Goal: Task Accomplishment & Management: Manage account settings

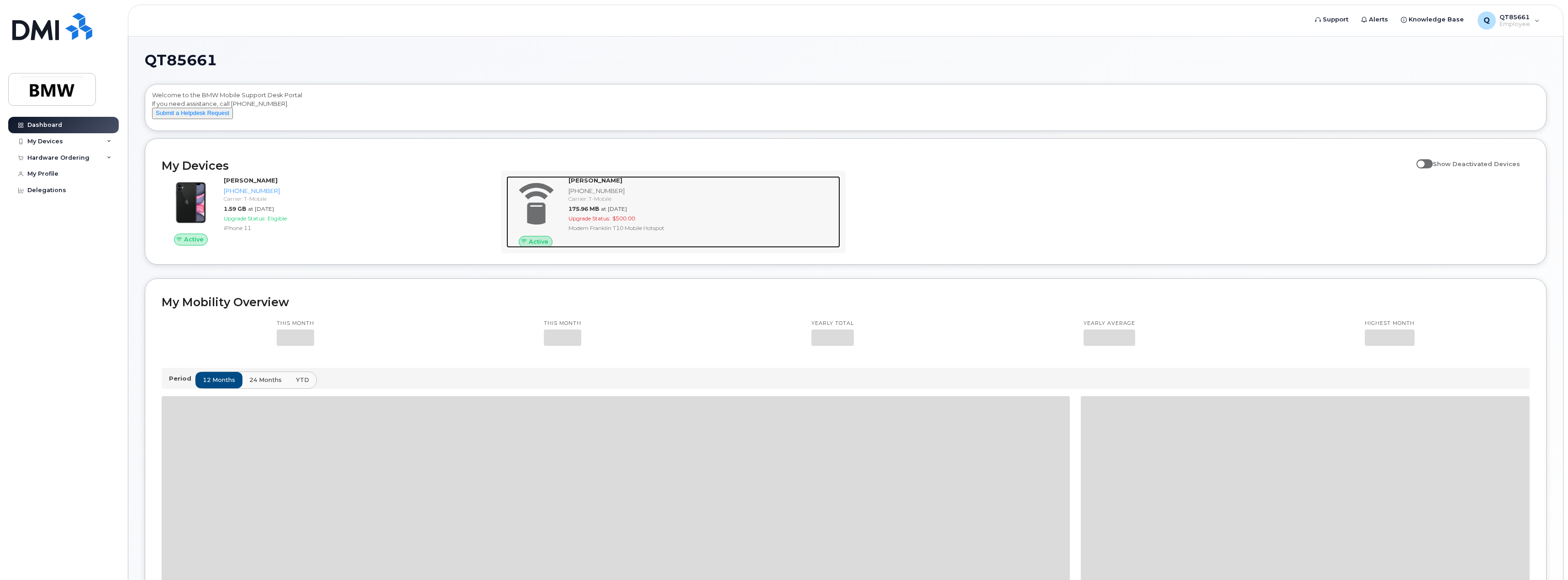
drag, startPoint x: 0, startPoint y: 0, endPoint x: 601, endPoint y: 208, distance: 636.0
click at [601, 202] on div "Carrier: T-Mobile" at bounding box center [702, 199] width 268 height 8
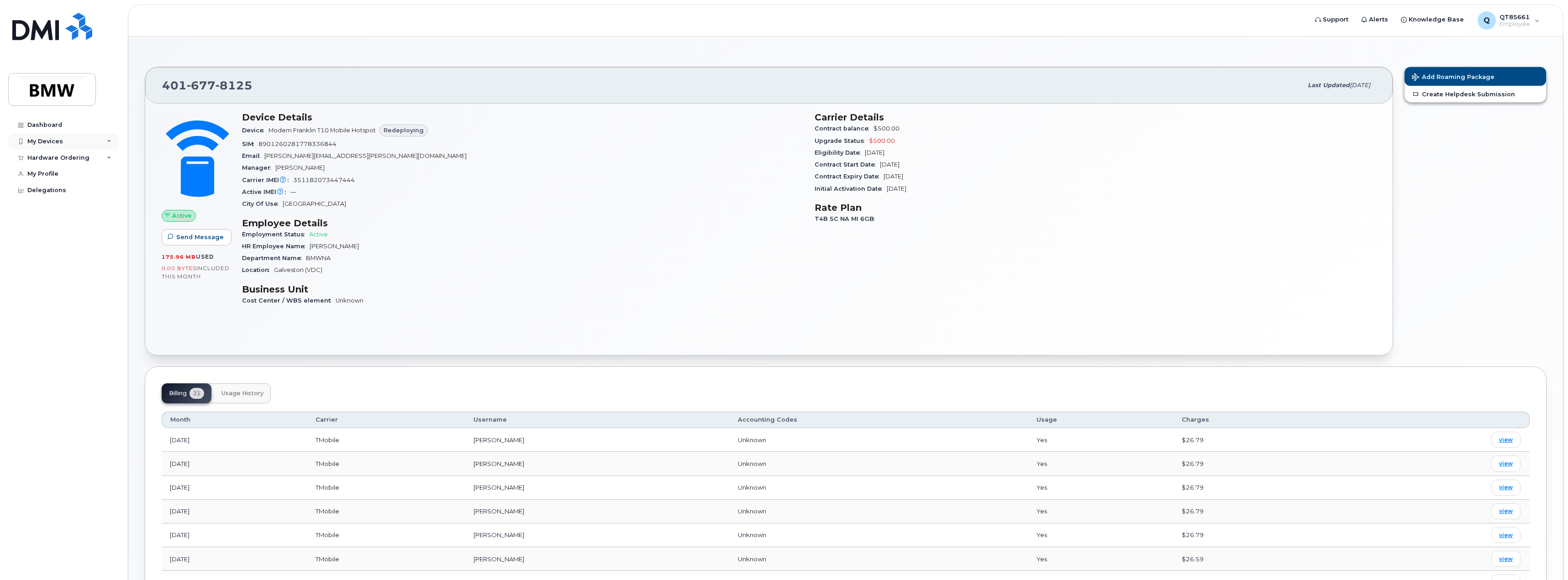
click at [68, 142] on div "My Devices" at bounding box center [63, 141] width 110 height 16
click at [74, 211] on div "[PHONE_NUMBER]" at bounding box center [92, 207] width 55 height 8
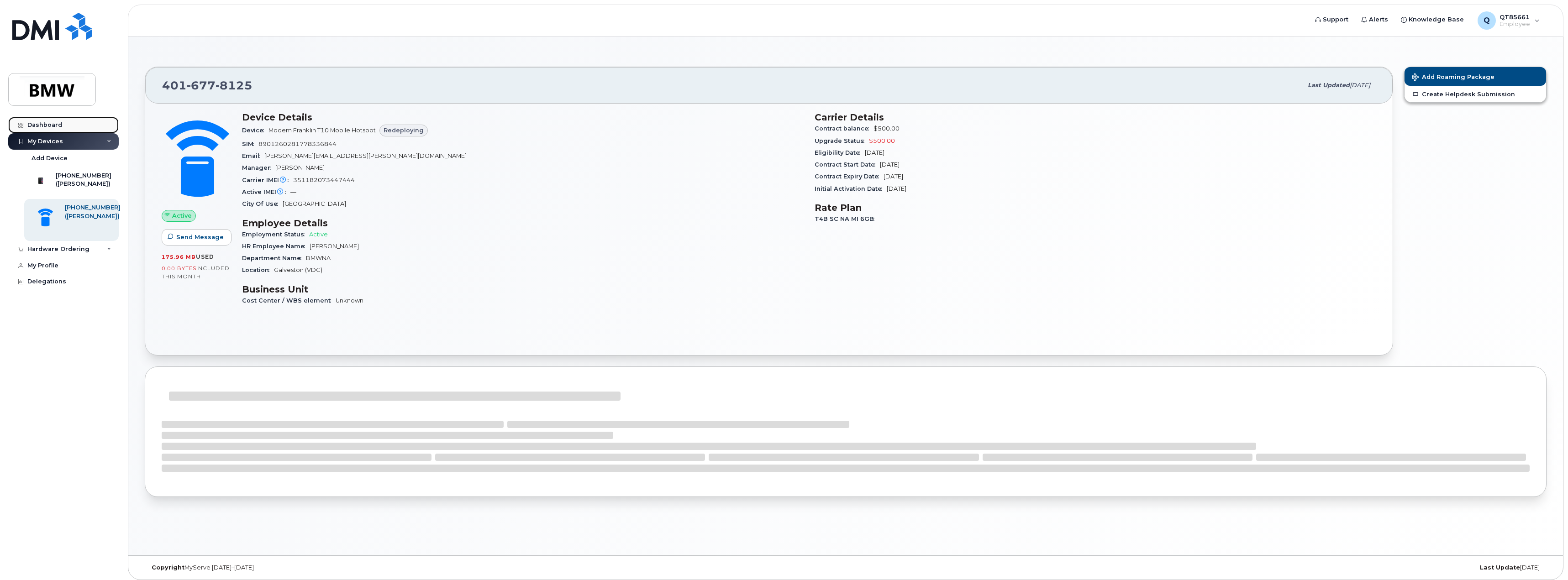
click at [43, 121] on div "Dashboard" at bounding box center [45, 125] width 35 height 7
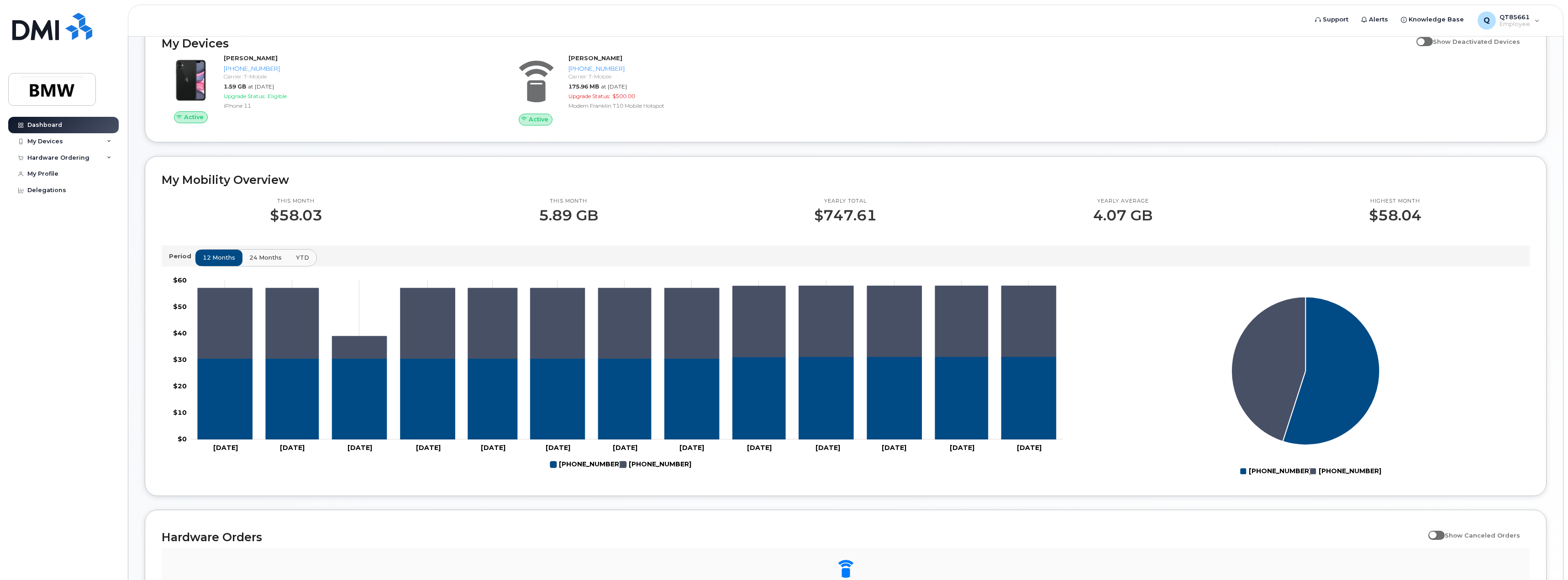
scroll to position [46, 0]
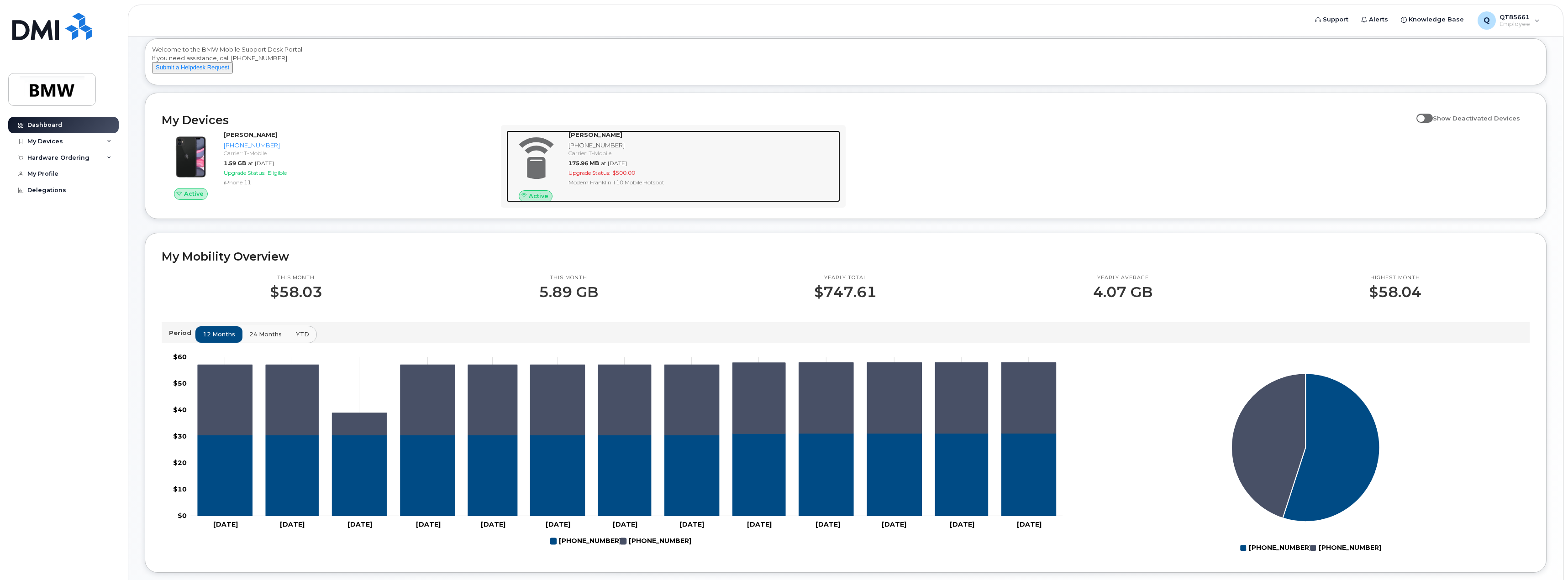
click at [690, 167] on div "175.96 MB at Oct 01, 2025" at bounding box center [702, 163] width 268 height 8
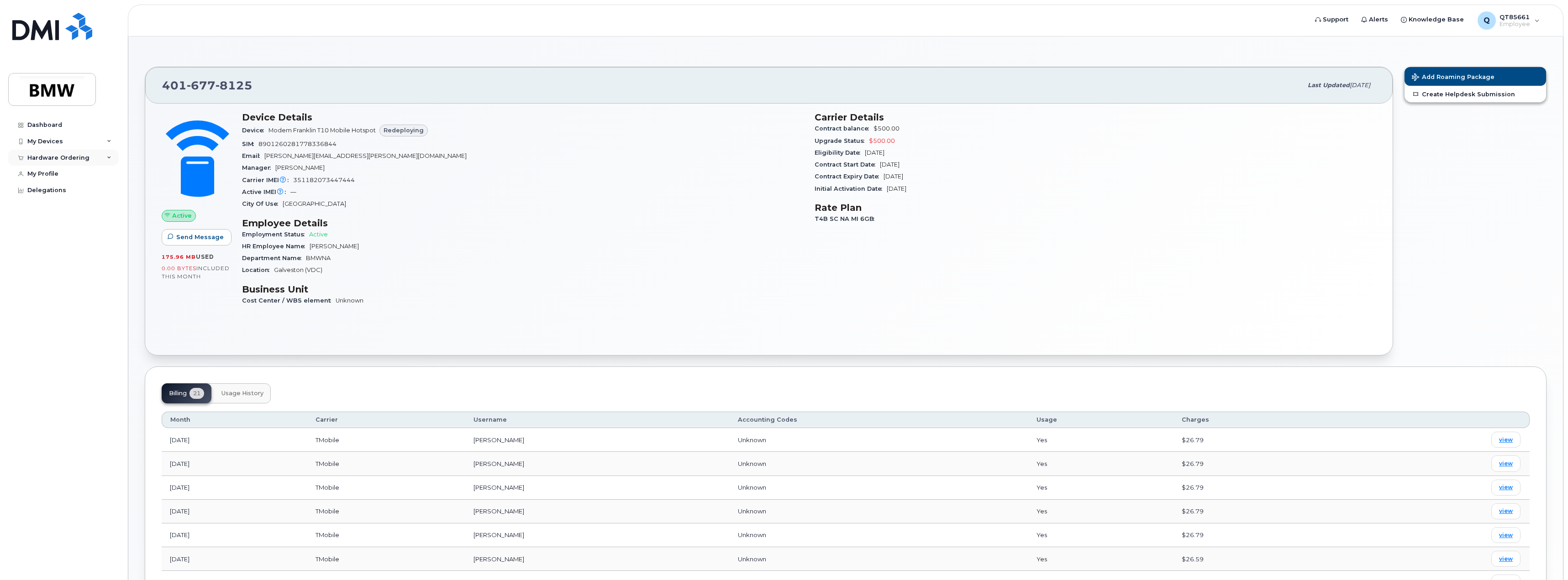
click at [106, 155] on div "Hardware Ordering" at bounding box center [63, 158] width 110 height 16
click at [72, 172] on link "My Orders" at bounding box center [71, 174] width 94 height 17
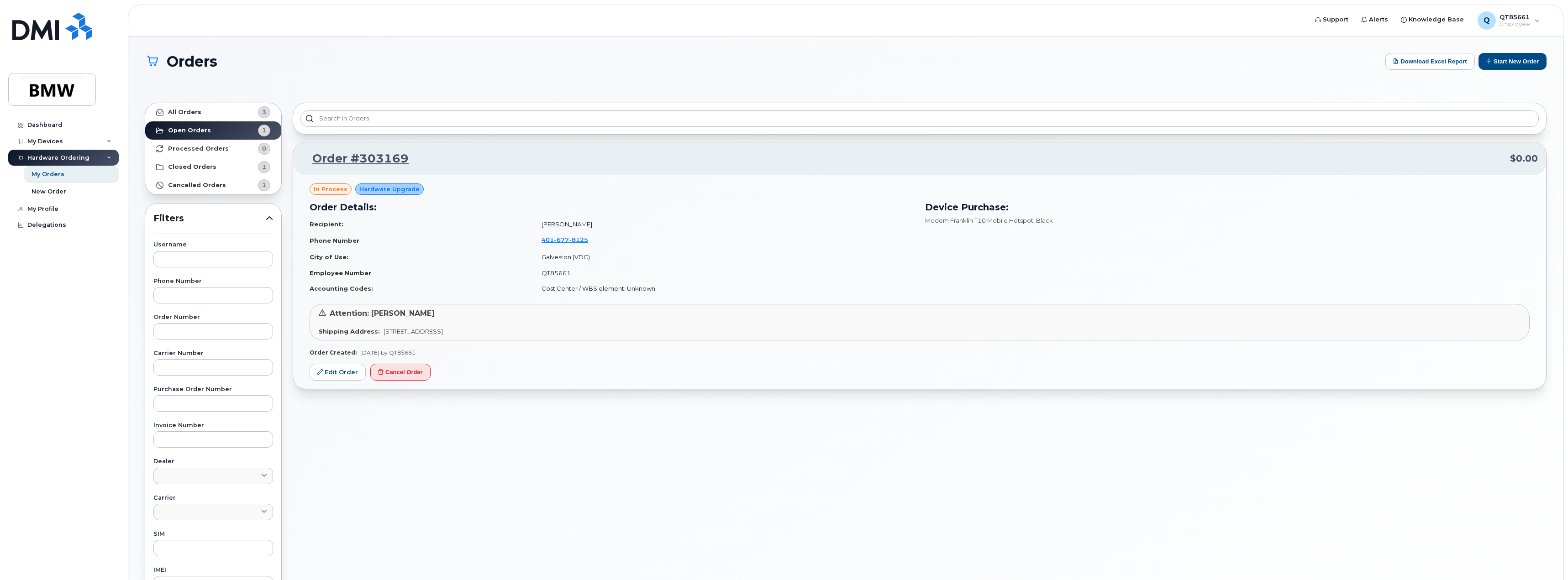
click at [333, 186] on span "in process" at bounding box center [330, 189] width 34 height 9
click at [383, 188] on span "Hardware Upgrade" at bounding box center [389, 189] width 60 height 9
click at [417, 328] on span "[STREET_ADDRESS]" at bounding box center [413, 331] width 59 height 7
click at [362, 375] on link "Edit Order" at bounding box center [338, 372] width 56 height 17
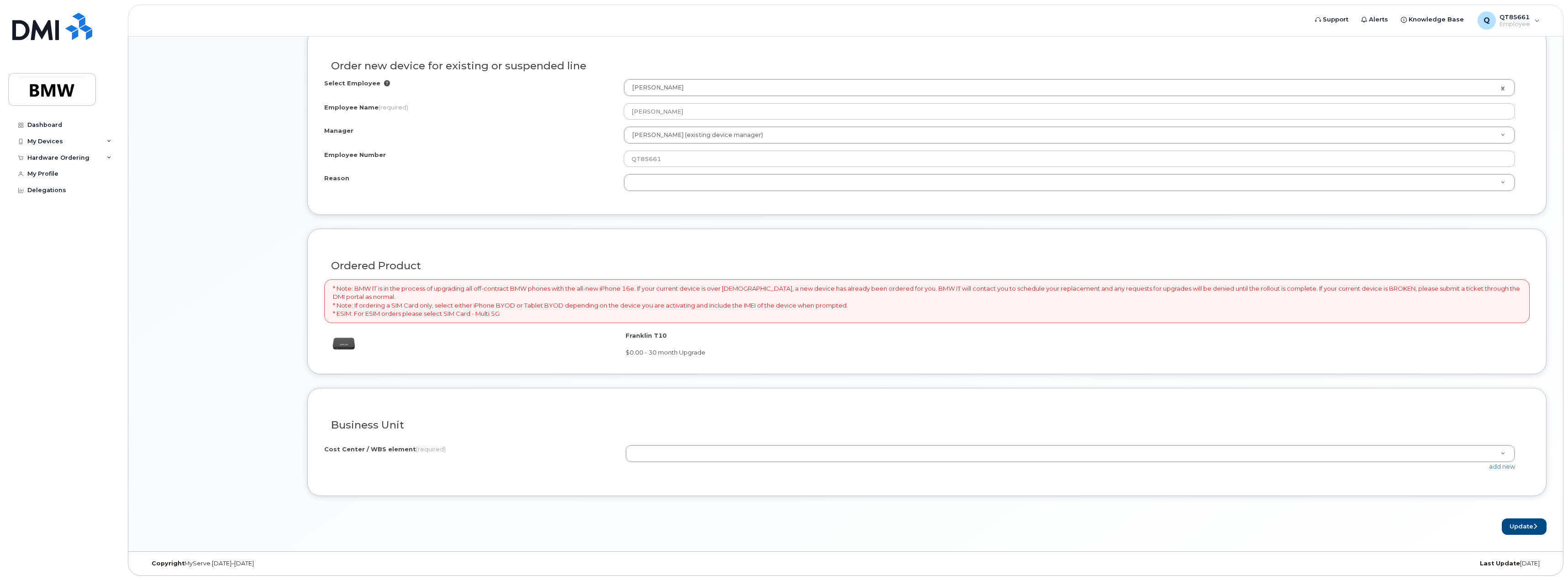
scroll to position [495, 0]
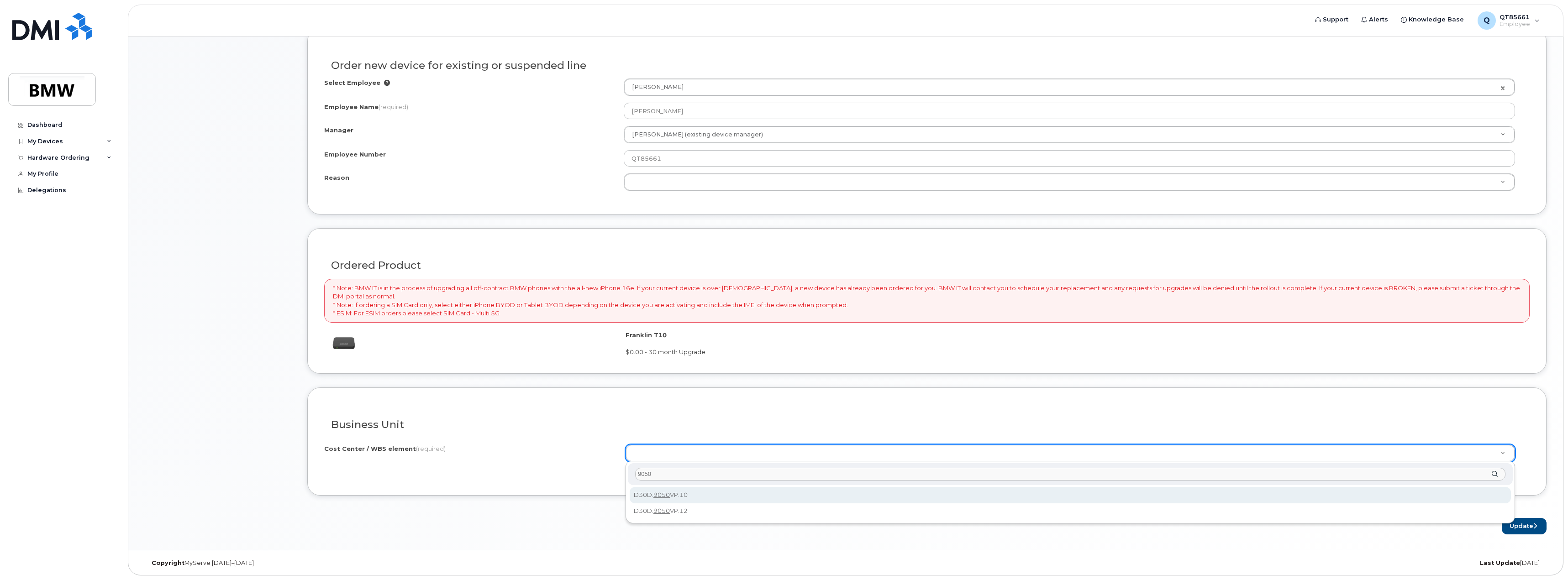
type input "9050"
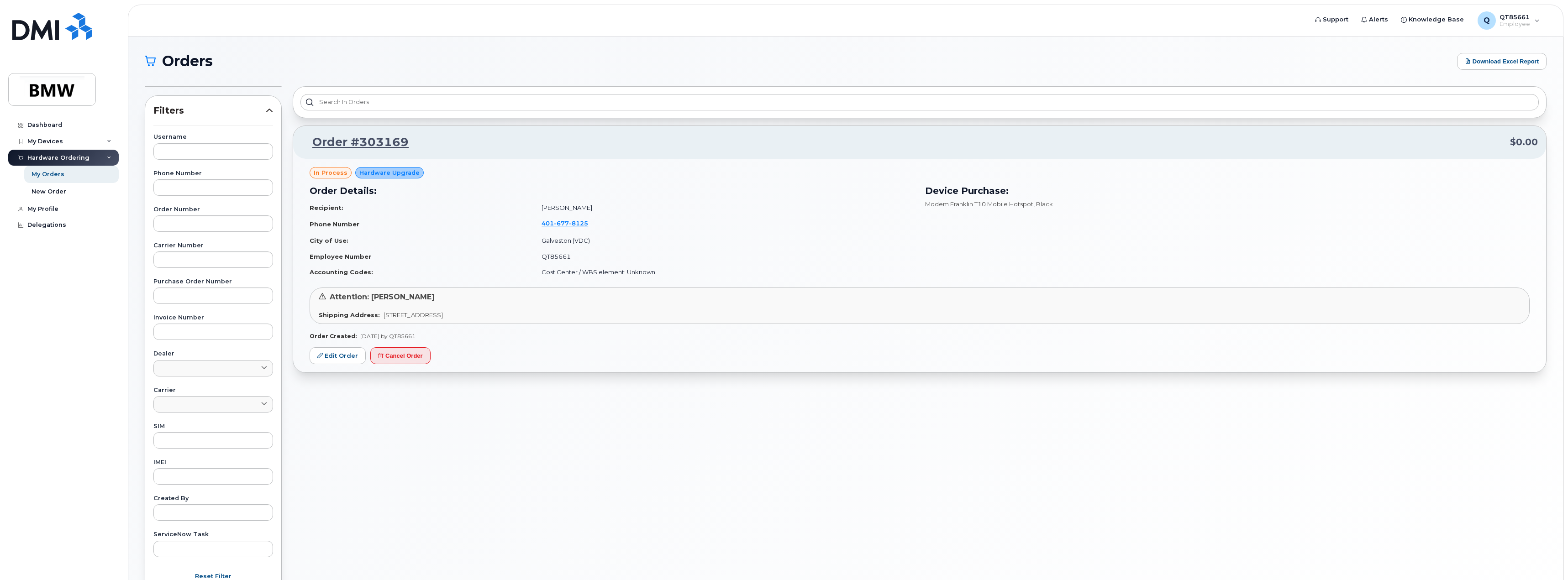
click at [619, 273] on td "Cost Center / WBS element: Unknown" at bounding box center [724, 272] width 381 height 16
click at [376, 172] on span "Hardware Upgrade" at bounding box center [389, 172] width 60 height 9
click at [56, 188] on div "New Order" at bounding box center [49, 191] width 35 height 8
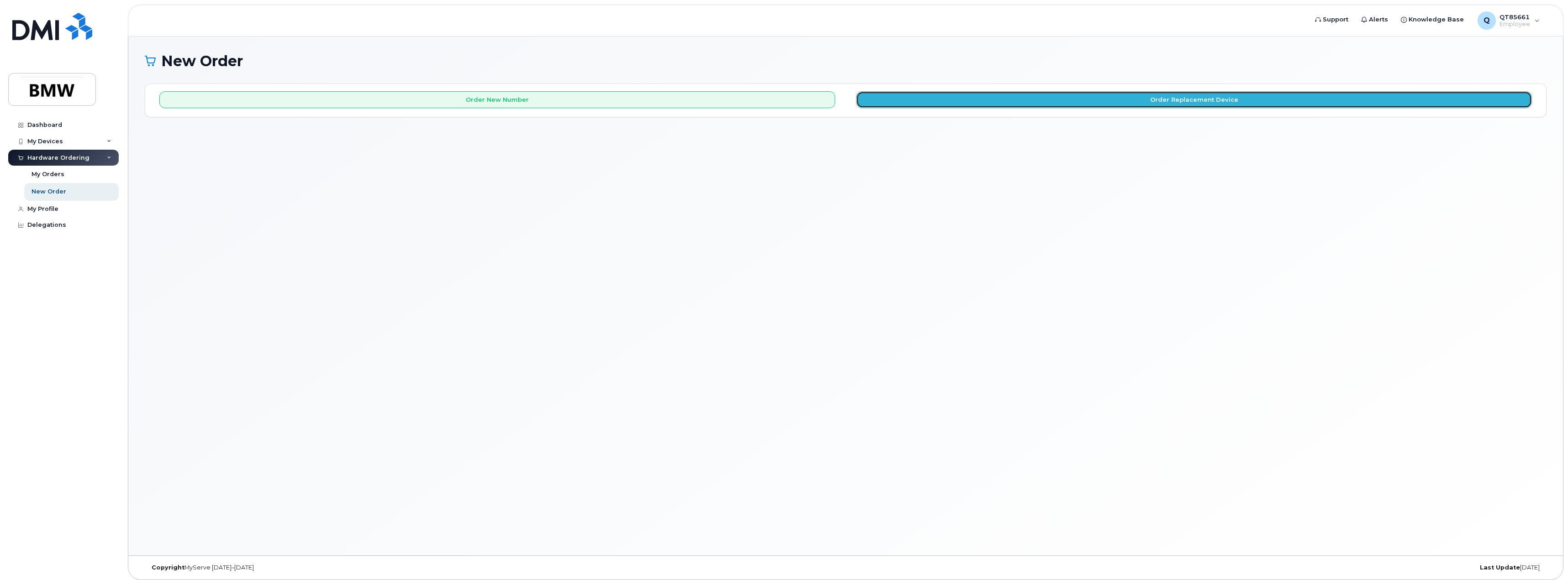
click at [1006, 94] on button "Order Replacement Device" at bounding box center [1194, 100] width 675 height 17
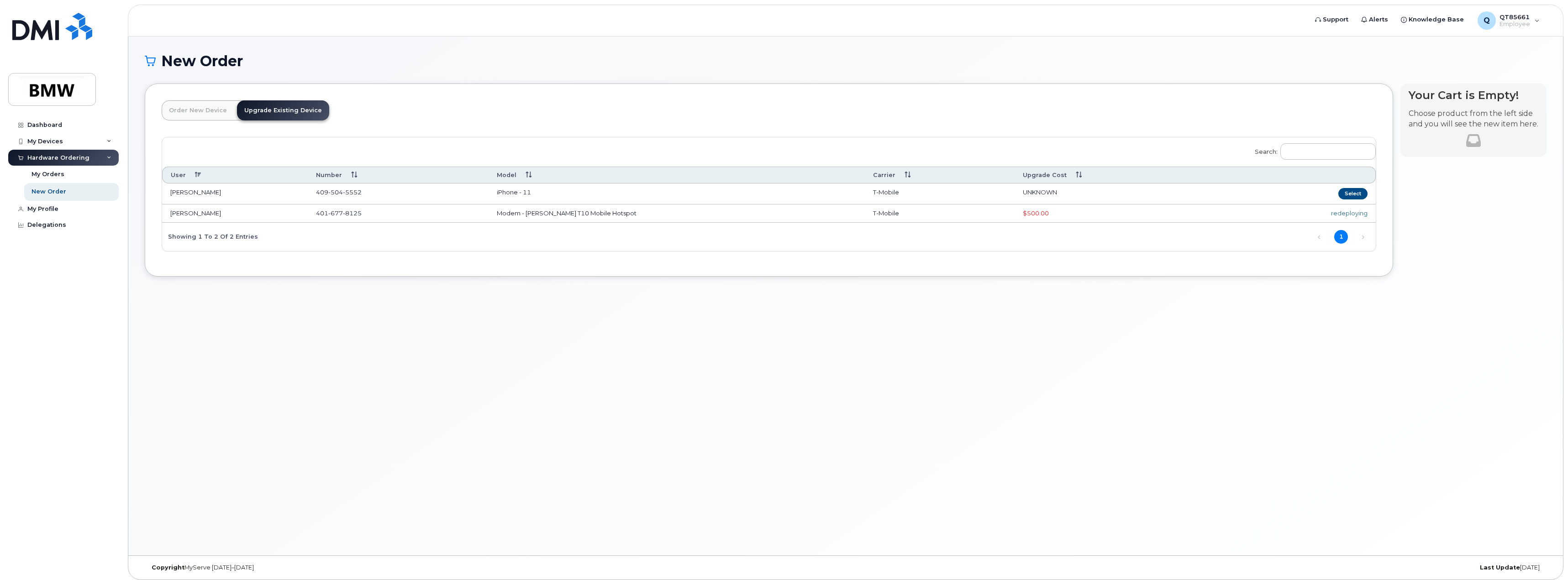
click at [615, 213] on td "Modem - Franklin T10 Mobile Hotspot" at bounding box center [676, 213] width 376 height 18
click at [1345, 213] on div "redeploying" at bounding box center [1300, 213] width 135 height 9
click at [321, 211] on span "401 677 8125" at bounding box center [338, 213] width 46 height 7
click at [58, 173] on div "My Orders" at bounding box center [48, 174] width 33 height 8
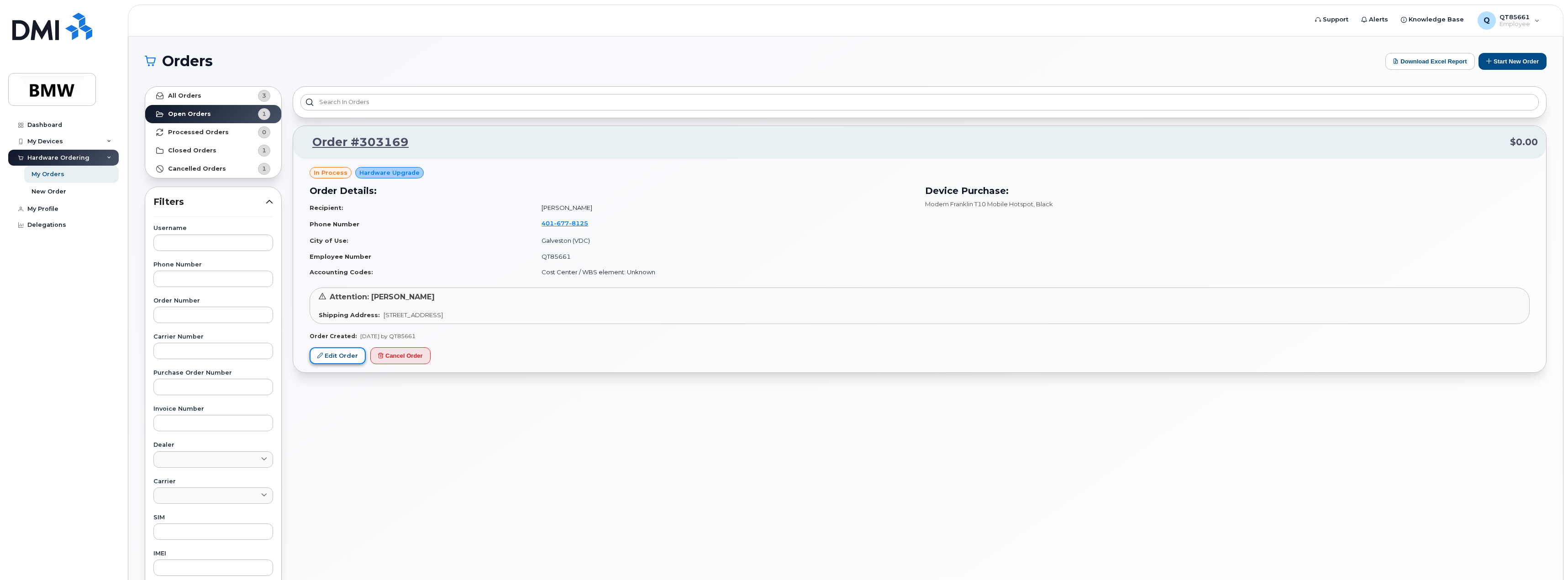
click at [349, 356] on link "Edit Order" at bounding box center [338, 356] width 56 height 17
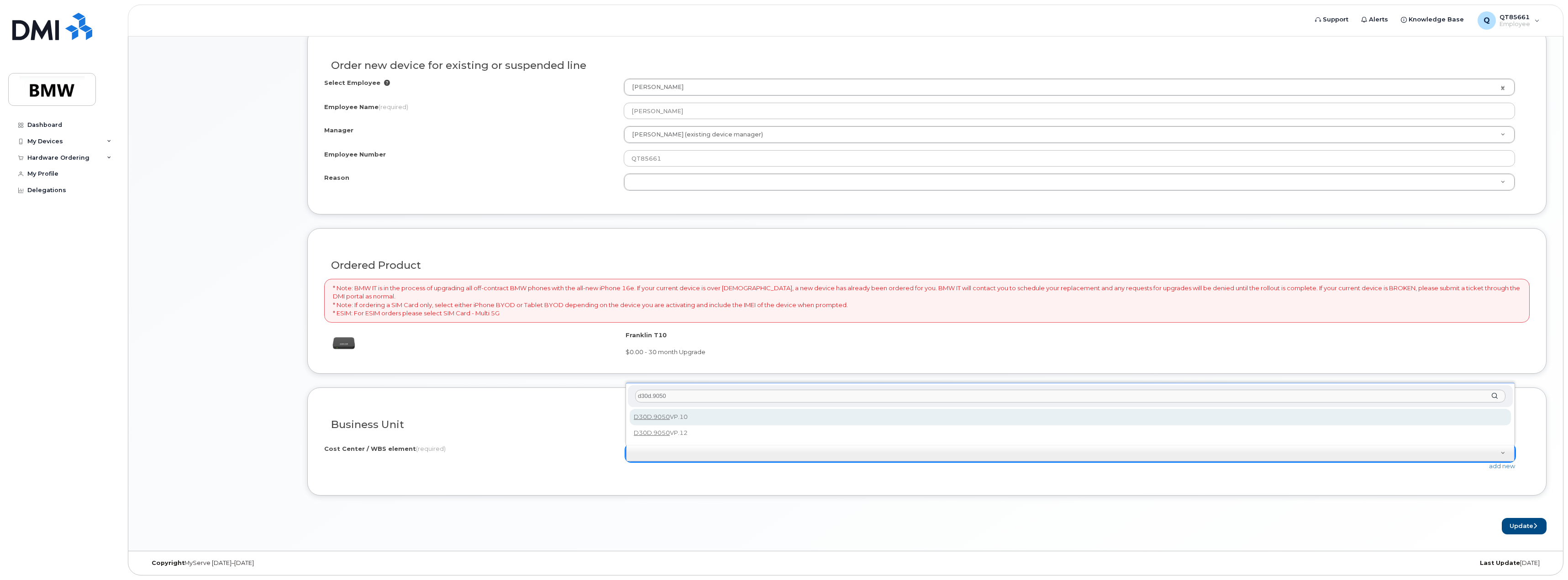
type input "d30d.9050"
type input "D30D.9050VP.10"
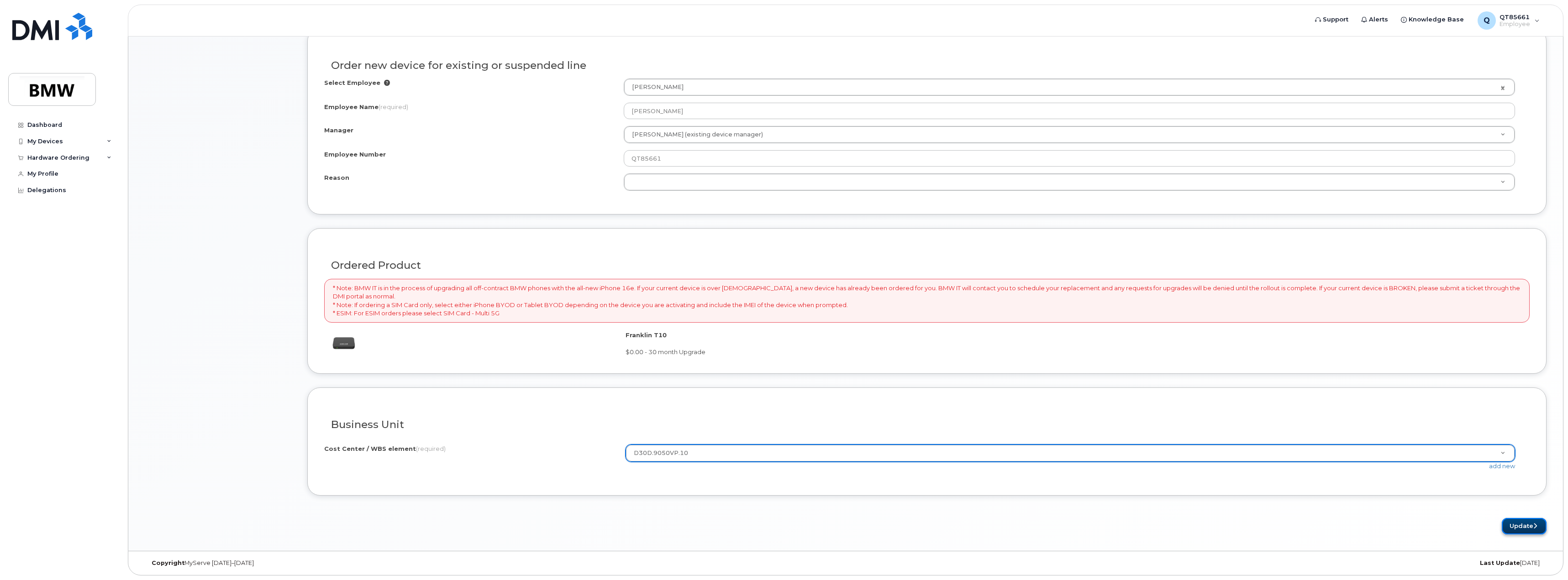
click at [1531, 520] on button "Update" at bounding box center [1523, 526] width 45 height 17
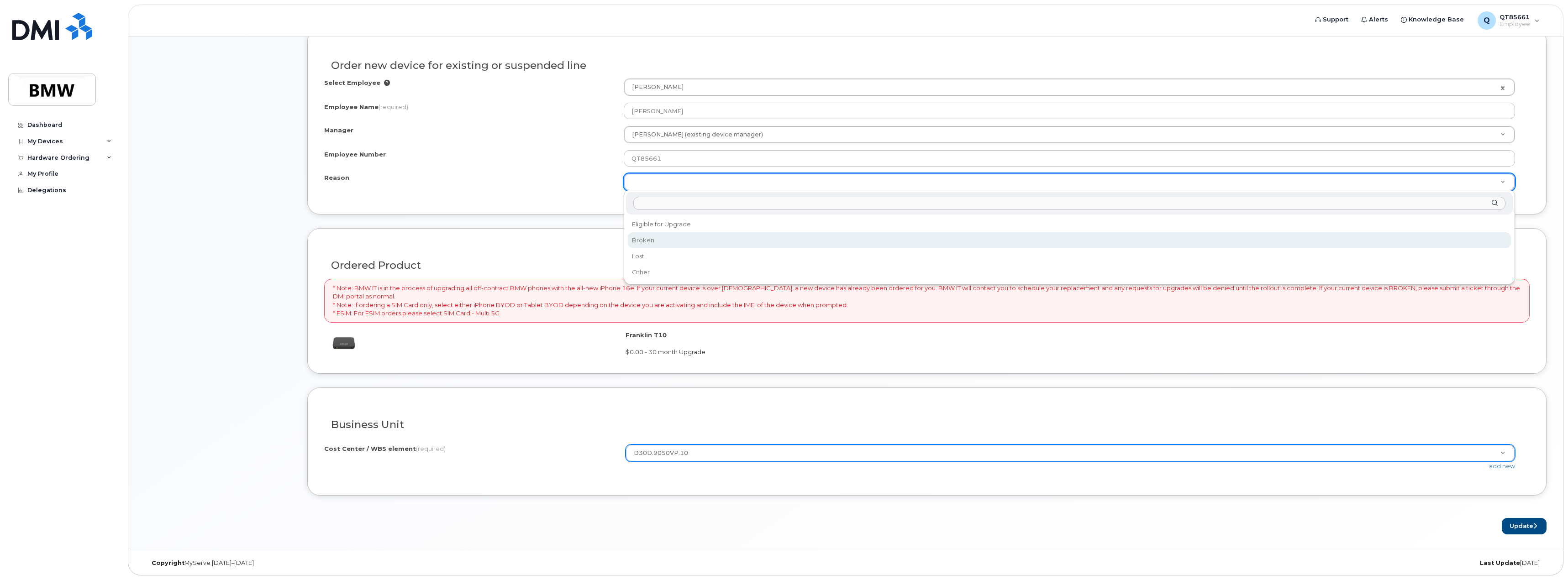
select select "broken"
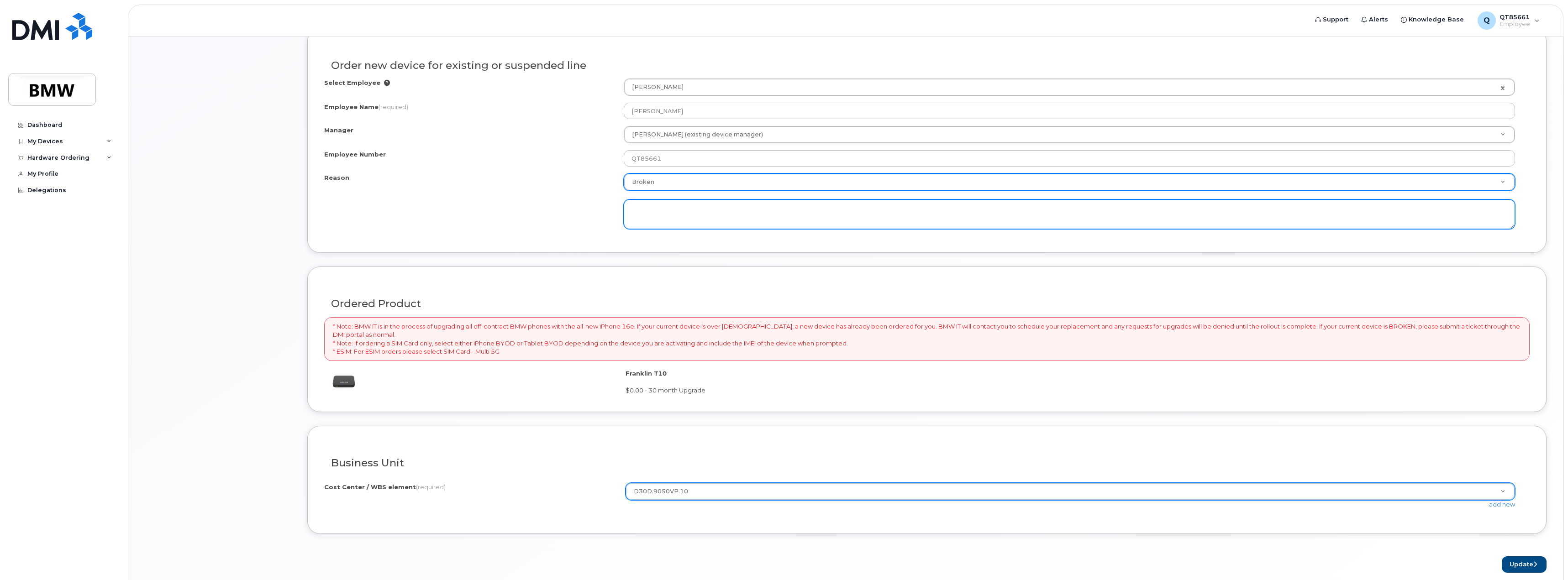
click at [704, 210] on textarea at bounding box center [1069, 214] width 891 height 30
type textarea "Battery expanded/overheated"
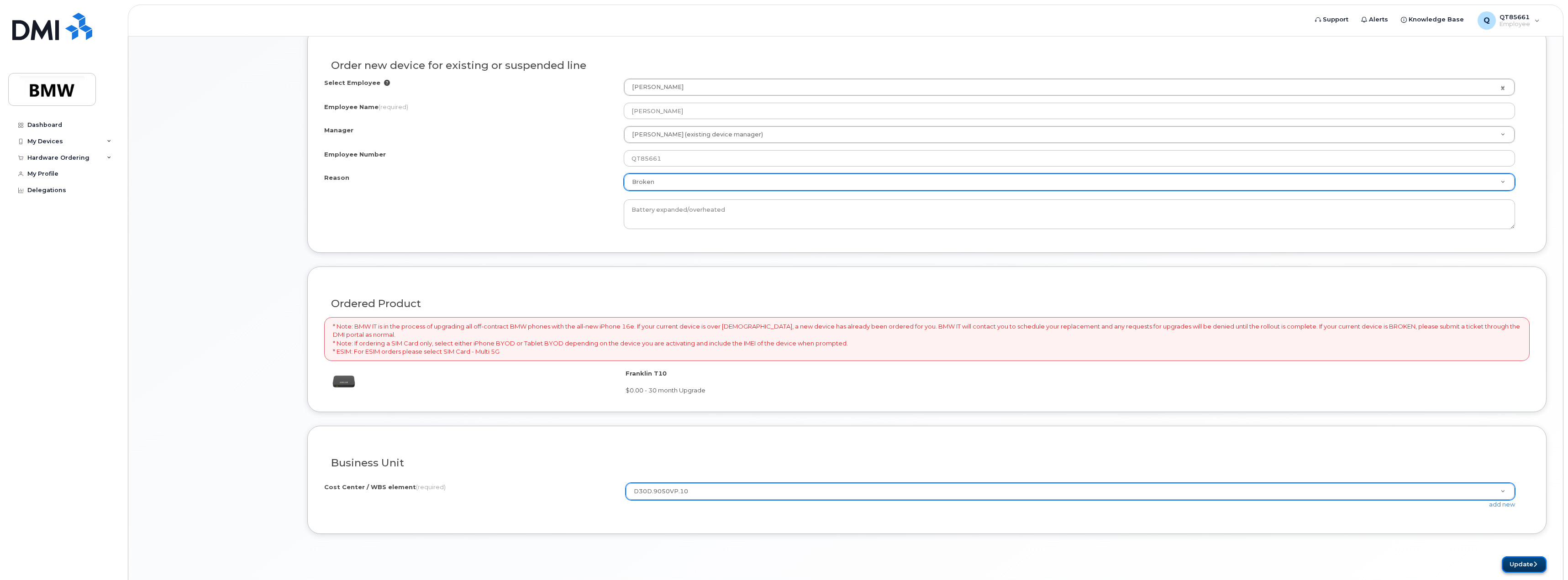
click at [1520, 561] on button "Update" at bounding box center [1523, 565] width 45 height 17
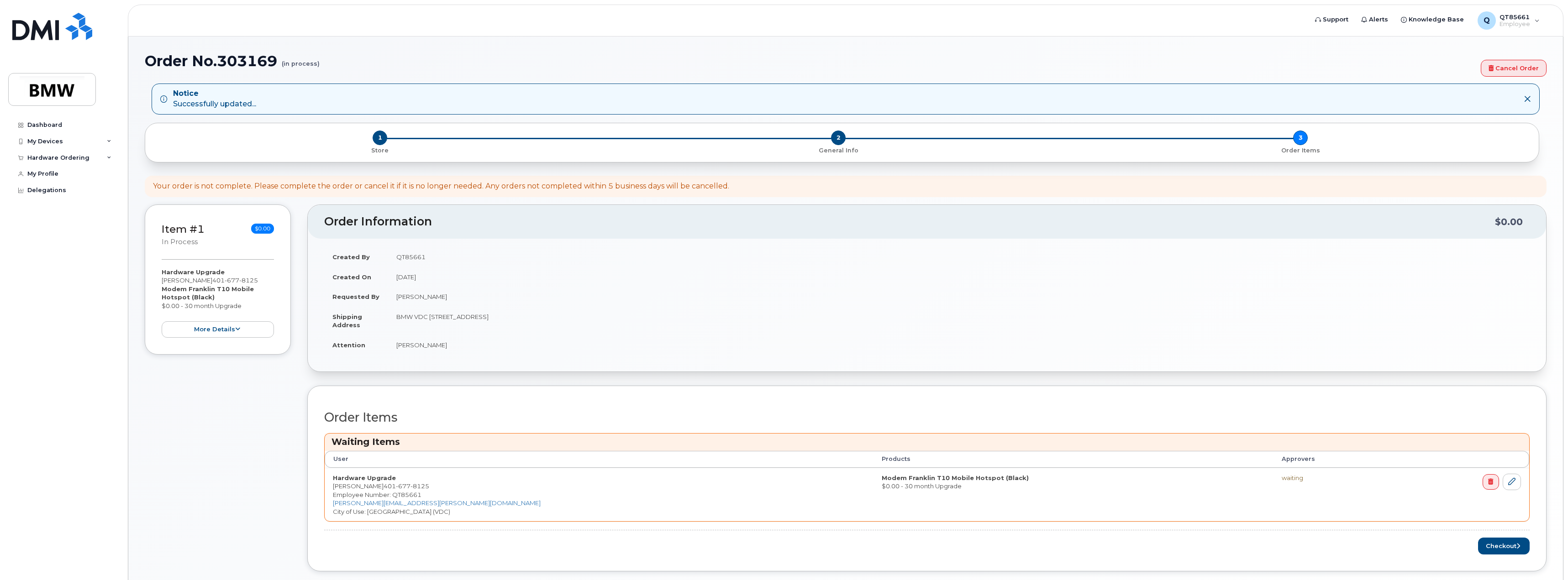
scroll to position [51, 0]
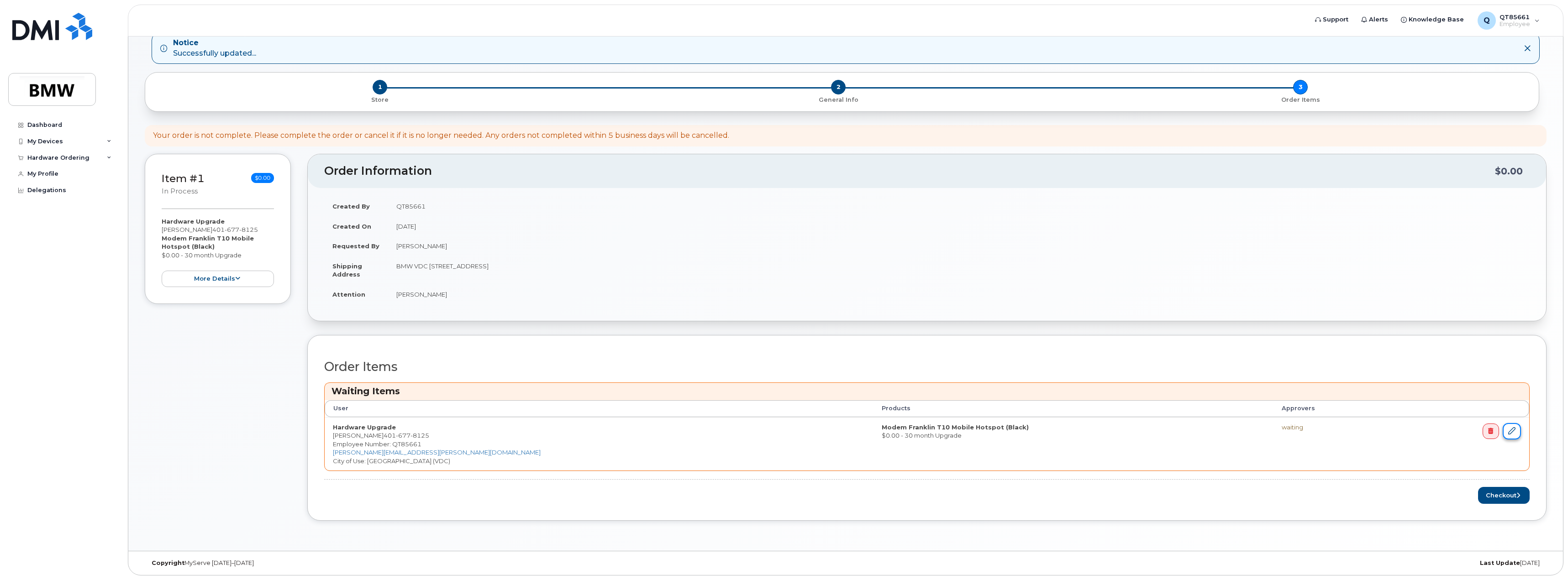
click at [1516, 434] on link at bounding box center [1511, 431] width 18 height 17
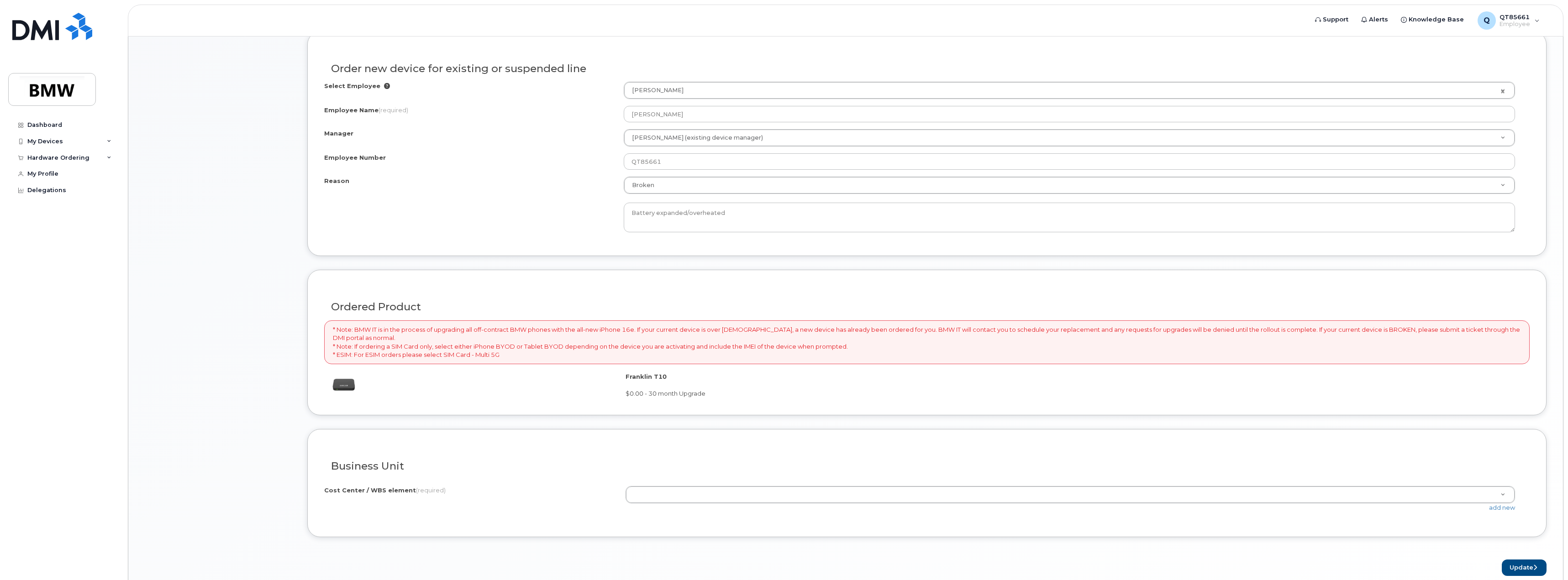
scroll to position [533, 0]
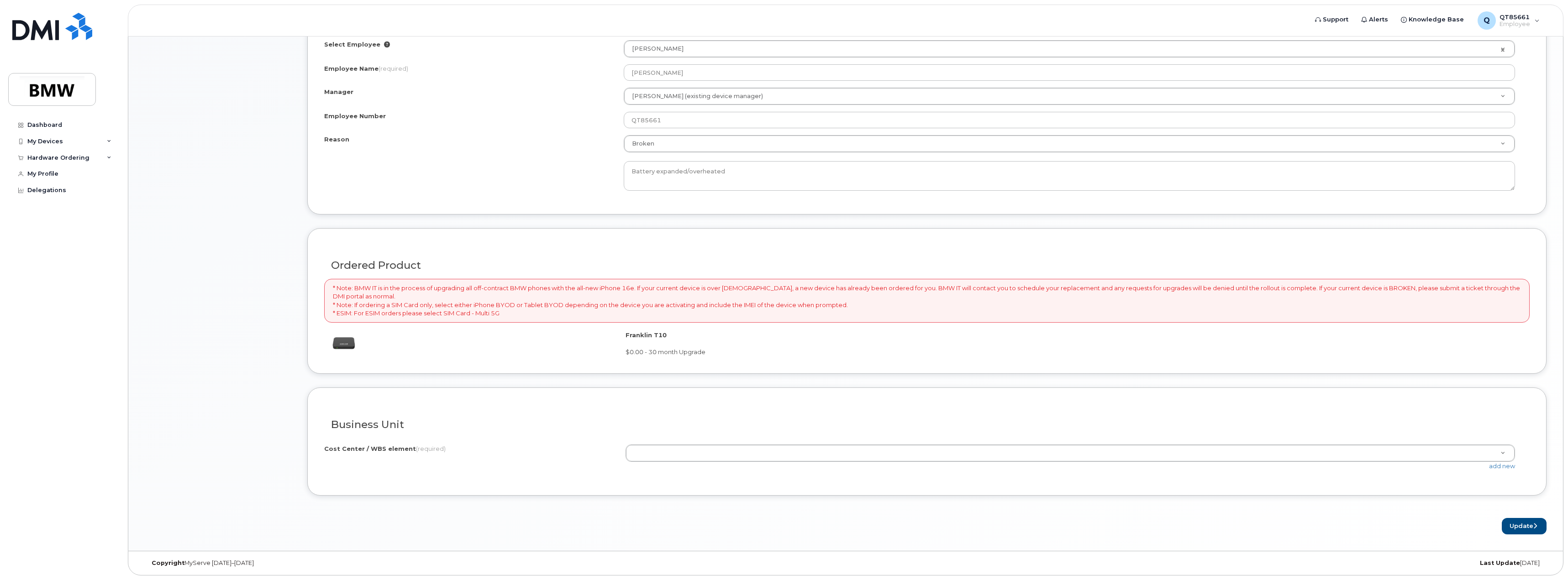
click at [1428, 462] on div "add new" at bounding box center [1074, 466] width 897 height 9
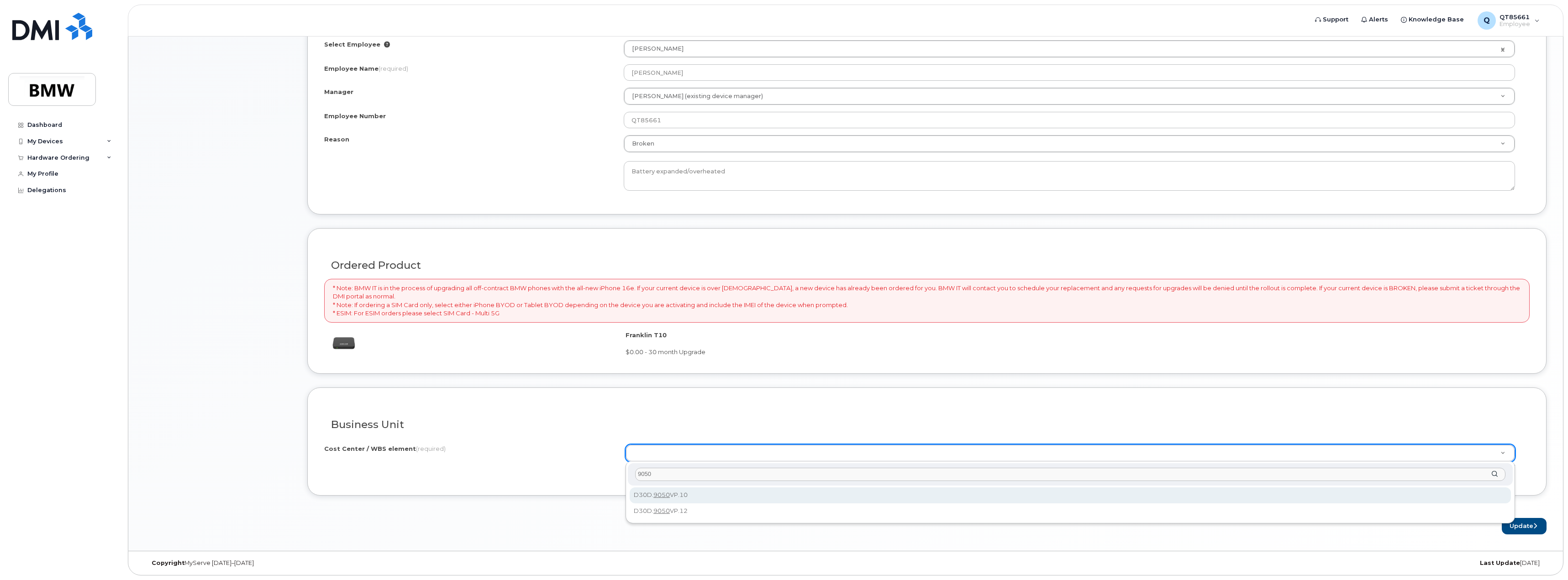
type input "9050"
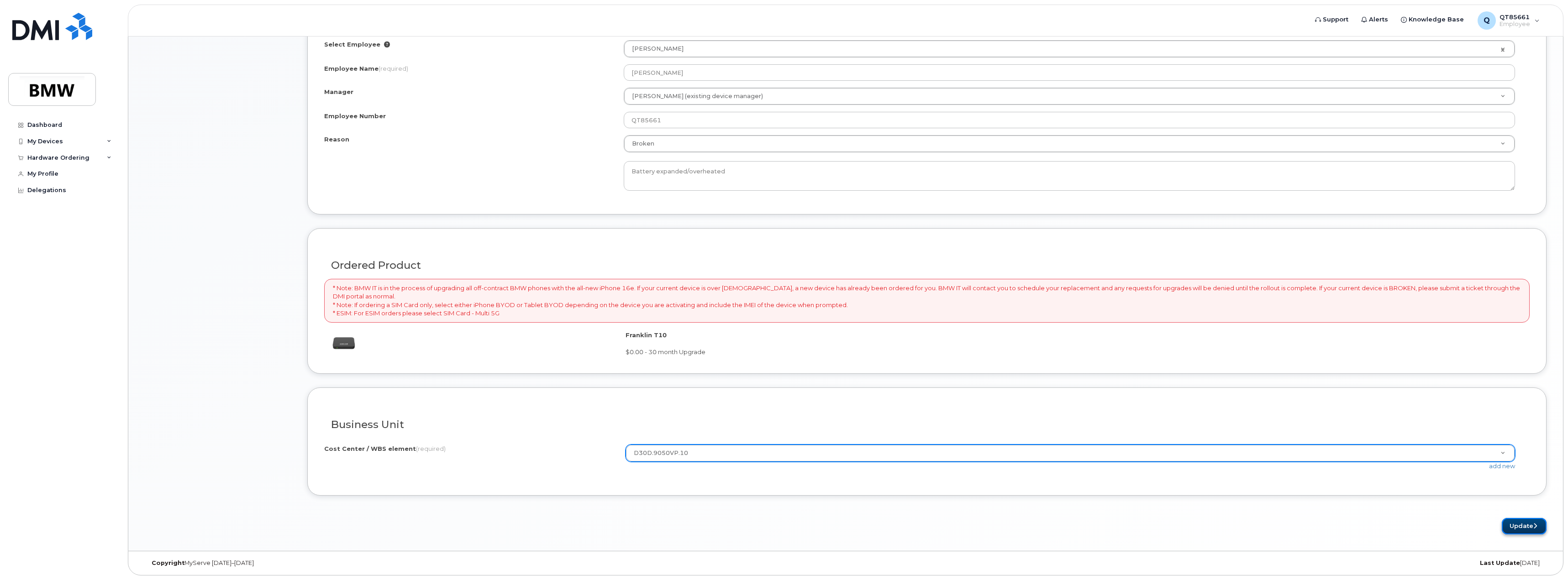
click at [1524, 529] on button "Update" at bounding box center [1523, 526] width 45 height 17
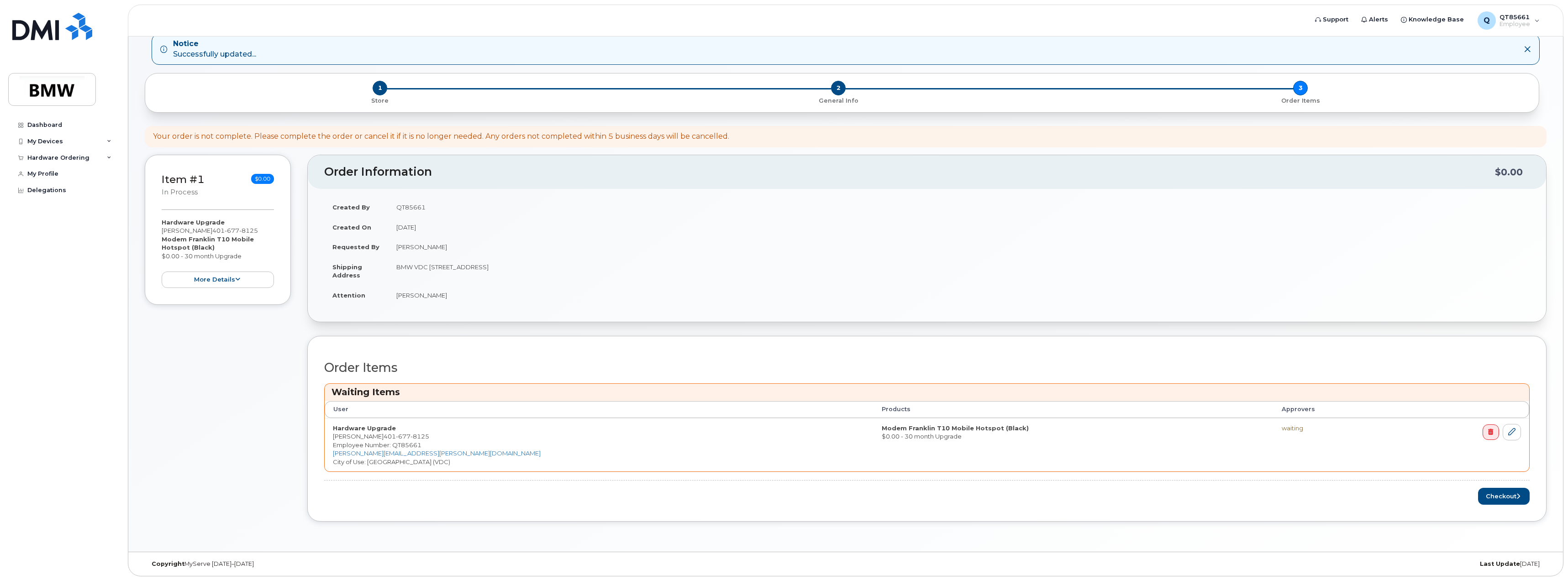
scroll to position [51, 0]
click at [1506, 500] on button "Checkout" at bounding box center [1503, 495] width 52 height 17
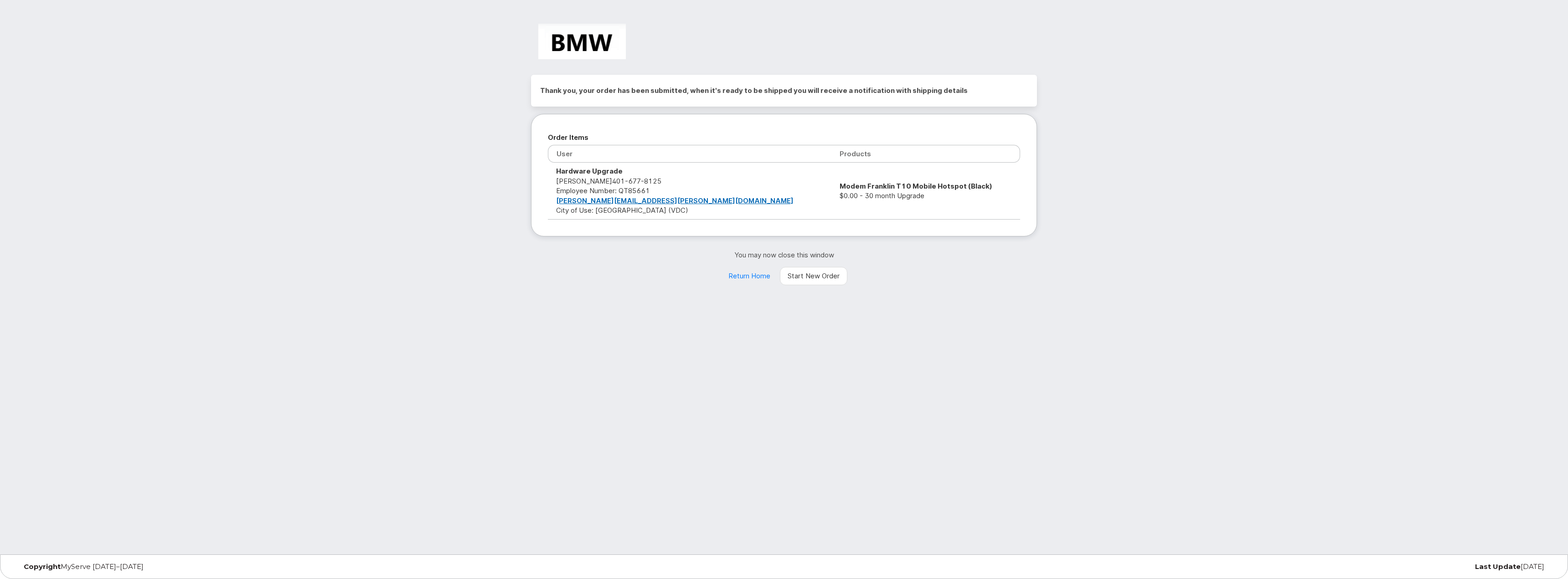
drag, startPoint x: 441, startPoint y: 72, endPoint x: 478, endPoint y: 57, distance: 39.9
click at [441, 72] on div "Thank you, your order has been submitted, when it's ready to be shipped you wil…" at bounding box center [784, 277] width 1568 height 554
